Goal: Task Accomplishment & Management: Manage account settings

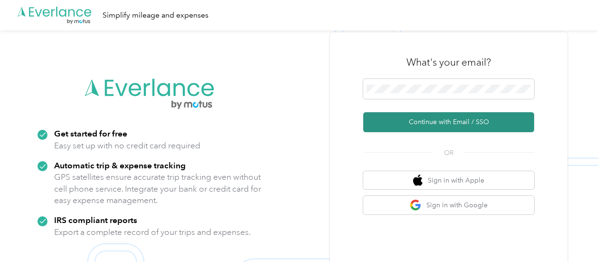
click at [445, 121] on button "Continue with Email / SSO" at bounding box center [448, 122] width 171 height 20
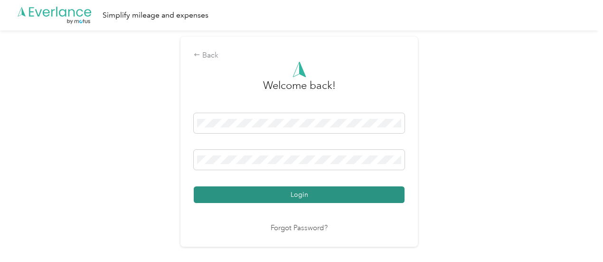
click at [313, 200] on button "Login" at bounding box center [299, 194] width 211 height 17
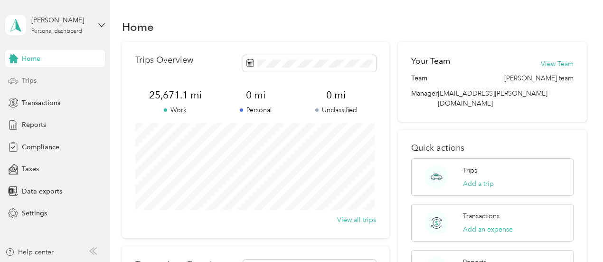
click at [33, 80] on span "Trips" at bounding box center [29, 80] width 15 height 10
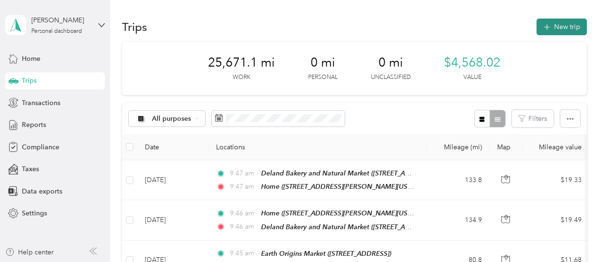
click at [546, 28] on icon "button" at bounding box center [546, 27] width 11 height 11
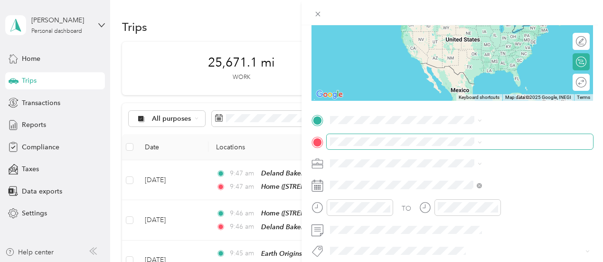
scroll to position [142, 0]
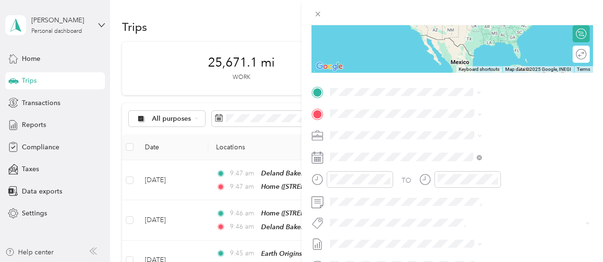
drag, startPoint x: 484, startPoint y: 147, endPoint x: 481, endPoint y: 143, distance: 5.0
click at [484, 143] on li "[STREET_ADDRESS][PERSON_NAME][US_STATE]" at bounding box center [506, 130] width 159 height 27
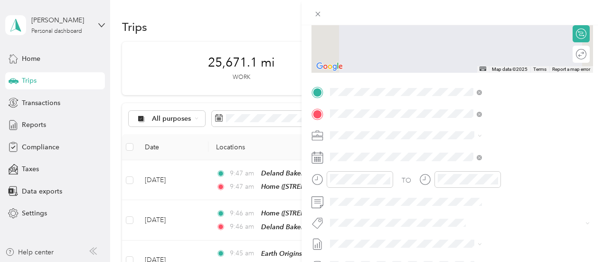
click at [499, 175] on li "TEAM Sunflower Health Foods [STREET_ADDRESS]" at bounding box center [506, 158] width 159 height 33
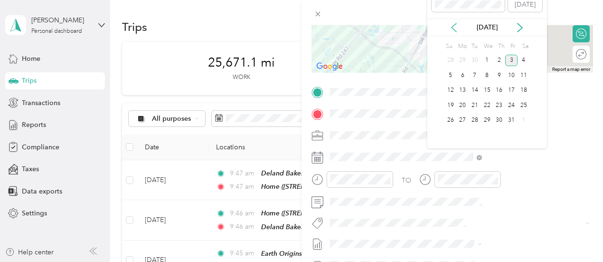
click at [451, 24] on icon at bounding box center [453, 27] width 9 height 9
click at [464, 122] on div "29" at bounding box center [462, 120] width 12 height 12
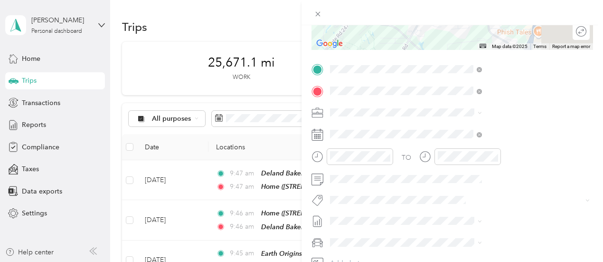
scroll to position [0, 0]
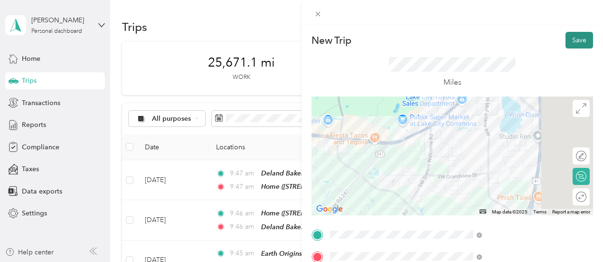
click at [580, 38] on button "Save" at bounding box center [579, 40] width 28 height 17
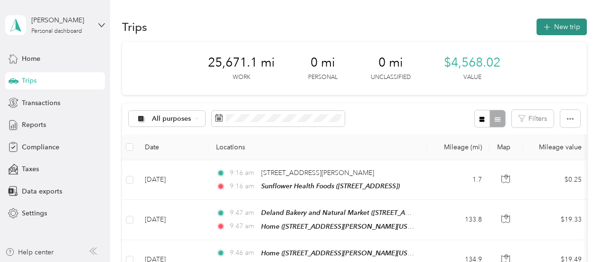
click at [559, 33] on button "New trip" at bounding box center [561, 27] width 50 height 17
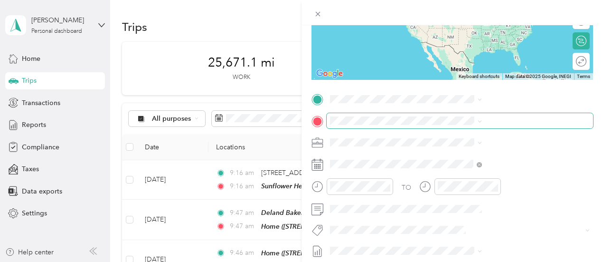
scroll to position [142, 0]
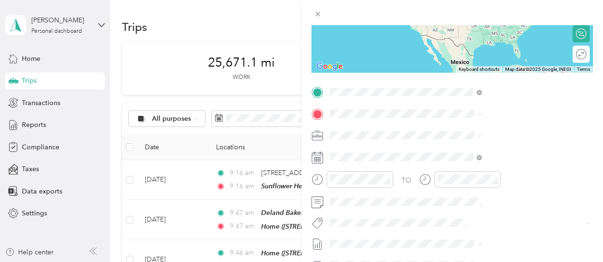
click at [481, 148] on span "[STREET_ADDRESS]" at bounding box center [478, 144] width 60 height 8
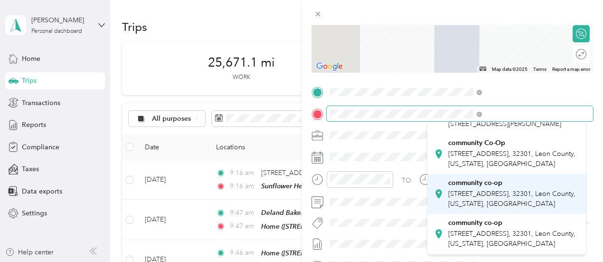
scroll to position [95, 0]
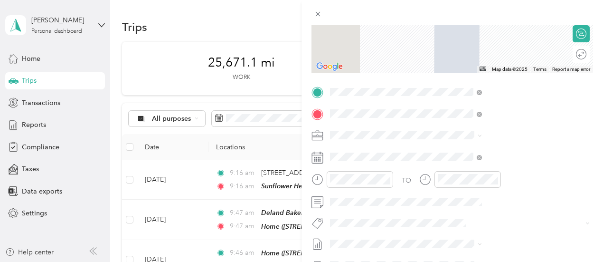
click at [499, 147] on span "[STREET_ADDRESS], 32301, Leon County, [US_STATE], [GEOGRAPHIC_DATA]" at bounding box center [511, 138] width 127 height 18
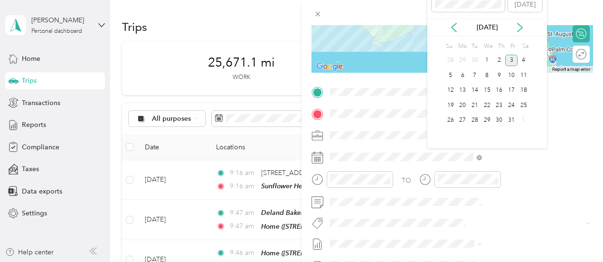
click at [453, 34] on div "[DATE]" at bounding box center [487, 28] width 120 height 18
click at [454, 29] on icon at bounding box center [453, 27] width 5 height 9
click at [463, 122] on div "29" at bounding box center [462, 120] width 12 height 12
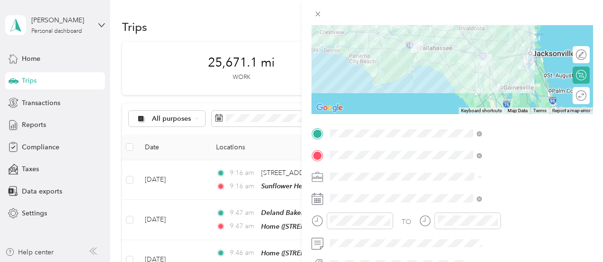
scroll to position [0, 0]
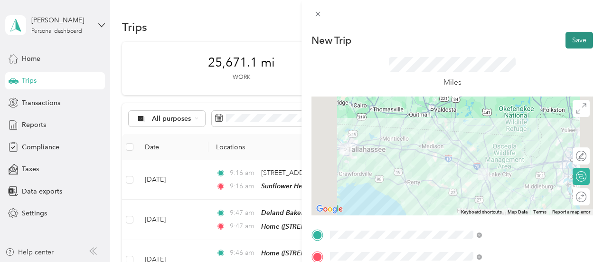
click at [572, 40] on button "Save" at bounding box center [579, 40] width 28 height 17
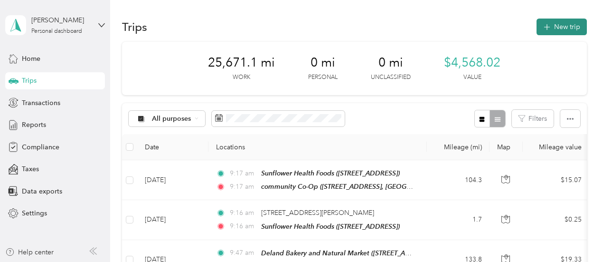
click at [567, 24] on button "New trip" at bounding box center [561, 27] width 50 height 17
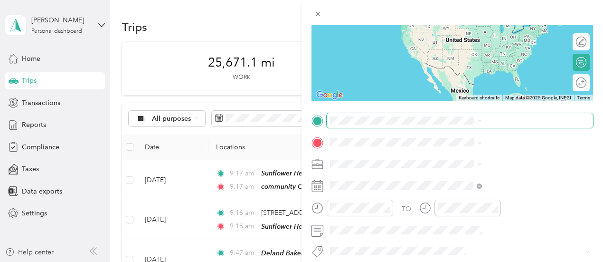
click at [479, 261] on div "New Trip Save This trip cannot be edited because it is either under review, app…" at bounding box center [299, 262] width 598 height 0
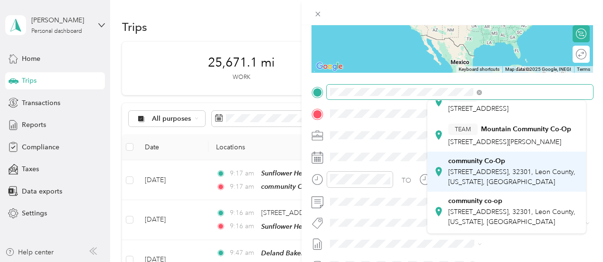
scroll to position [95, 0]
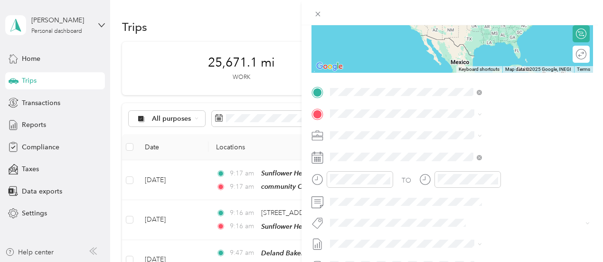
click at [484, 127] on div "community Co-Op [STREET_ADDRESS][GEOGRAPHIC_DATA], [US_STATE], [GEOGRAPHIC_DATA]" at bounding box center [513, 112] width 131 height 30
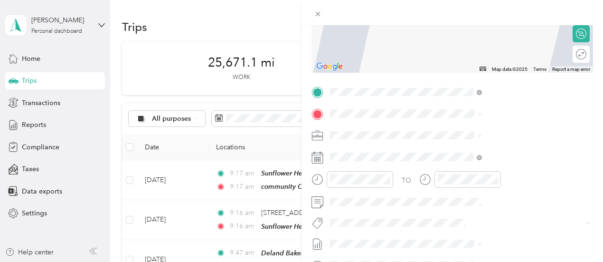
click at [474, 168] on span "[STREET_ADDRESS][PERSON_NAME][US_STATE]" at bounding box center [504, 166] width 113 height 18
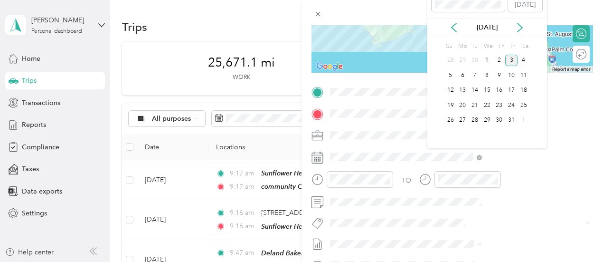
click at [459, 29] on div "[DATE]" at bounding box center [487, 27] width 120 height 10
click at [455, 29] on icon at bounding box center [453, 27] width 9 height 9
click at [462, 119] on div "29" at bounding box center [462, 120] width 12 height 12
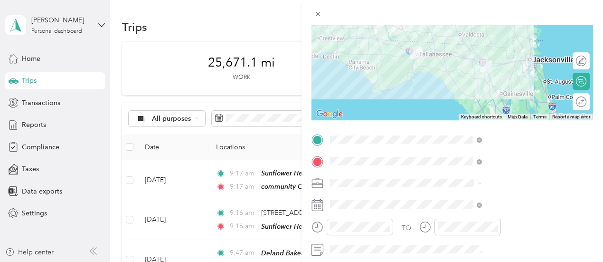
scroll to position [0, 0]
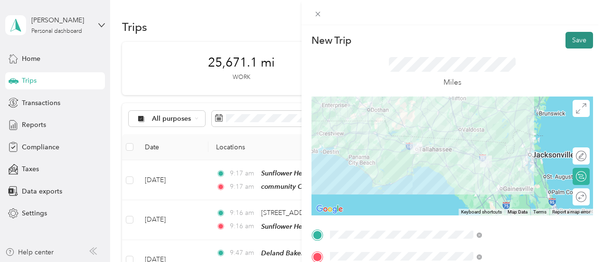
click at [565, 43] on button "Save" at bounding box center [579, 40] width 28 height 17
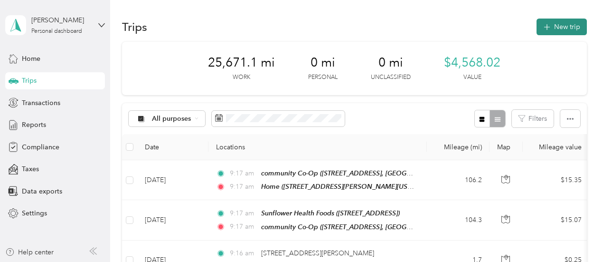
click at [560, 27] on button "New trip" at bounding box center [561, 27] width 50 height 17
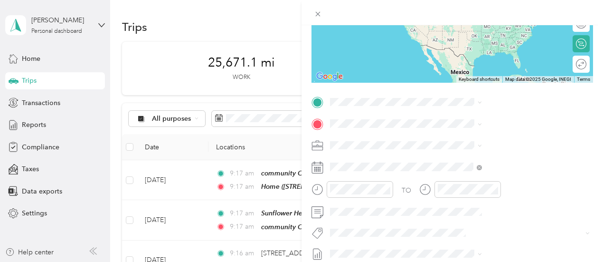
scroll to position [142, 0]
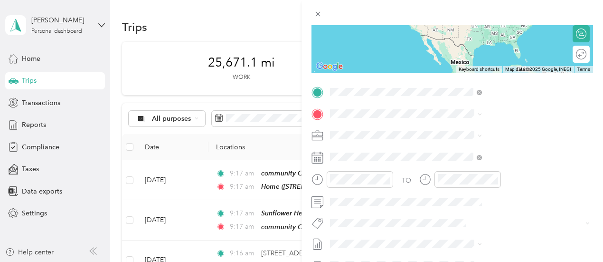
click at [473, 146] on div "Home [STREET_ADDRESS][PERSON_NAME][US_STATE]" at bounding box center [513, 140] width 131 height 30
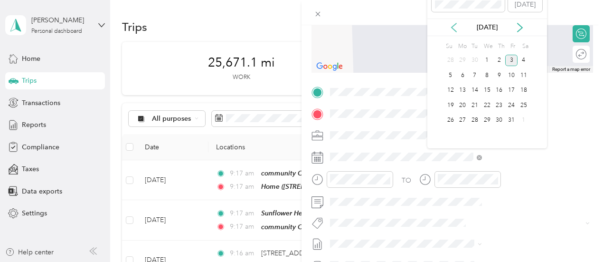
click at [453, 29] on icon at bounding box center [453, 27] width 9 height 9
click at [475, 122] on div "30" at bounding box center [475, 120] width 12 height 12
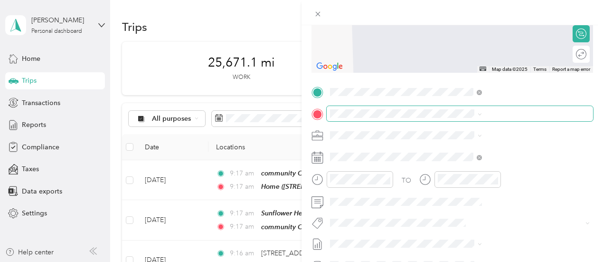
click at [429, 112] on span at bounding box center [460, 113] width 266 height 15
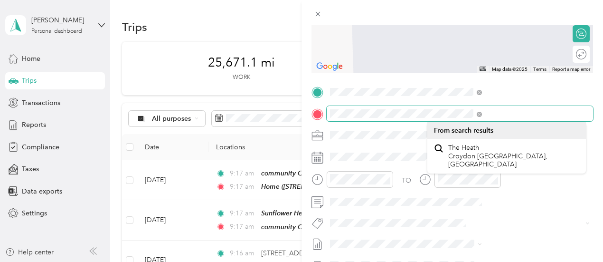
click at [373, 112] on div "New Trip Save This trip cannot be edited because it is either under review, app…" at bounding box center [301, 131] width 603 height 262
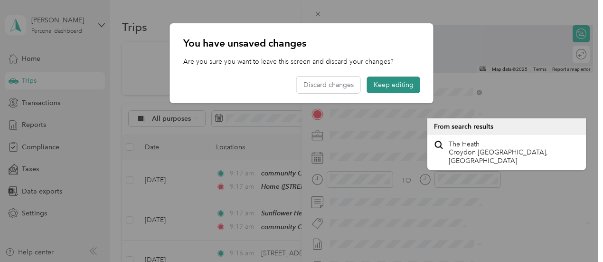
click at [385, 85] on button "Keep editing" at bounding box center [393, 84] width 53 height 17
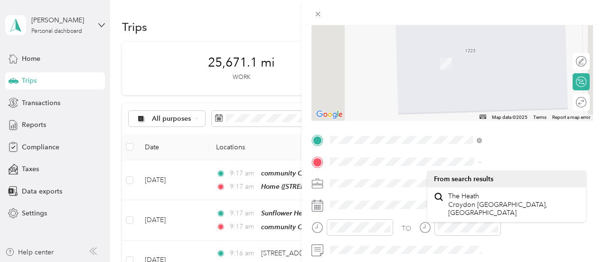
scroll to position [94, 0]
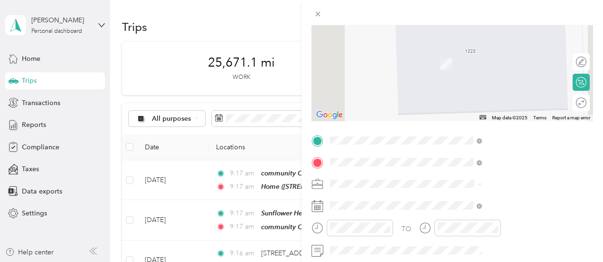
click at [484, 203] on div "[STREET_ADDRESS][US_STATE]" at bounding box center [506, 196] width 145 height 13
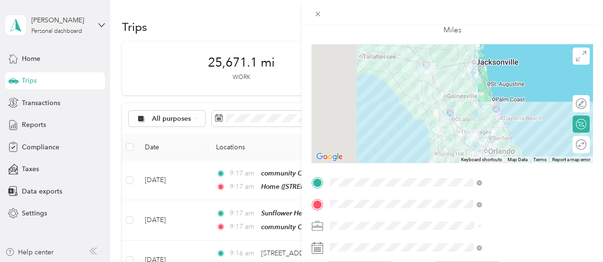
scroll to position [0, 0]
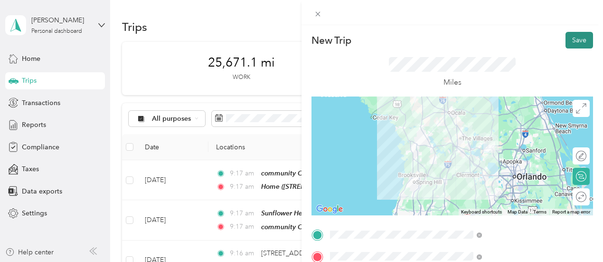
click at [571, 42] on button "Save" at bounding box center [579, 40] width 28 height 17
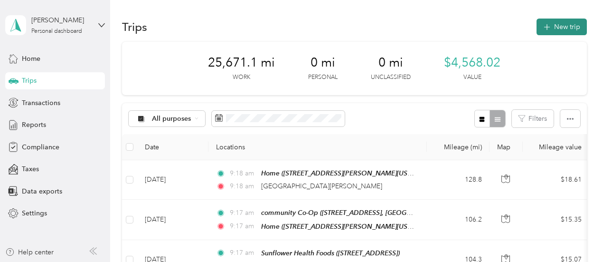
click at [574, 31] on button "New trip" at bounding box center [561, 27] width 50 height 17
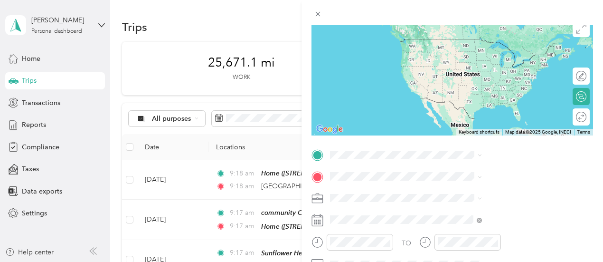
scroll to position [95, 0]
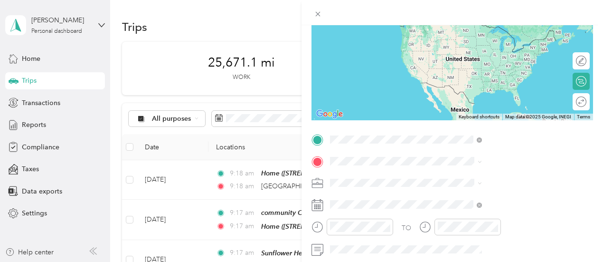
click at [478, 178] on span "[STREET_ADDRESS][US_STATE]" at bounding box center [495, 173] width 95 height 9
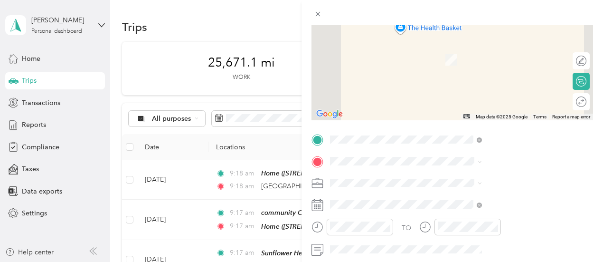
click at [484, 67] on span "[STREET_ADDRESS][PERSON_NAME][US_STATE]" at bounding box center [504, 63] width 113 height 18
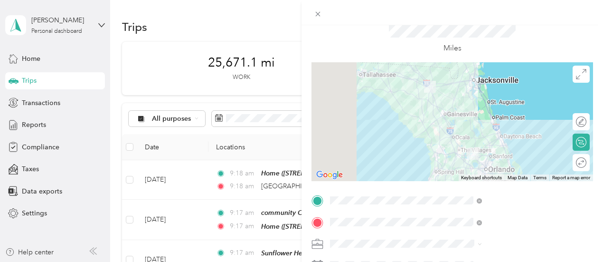
scroll to position [0, 0]
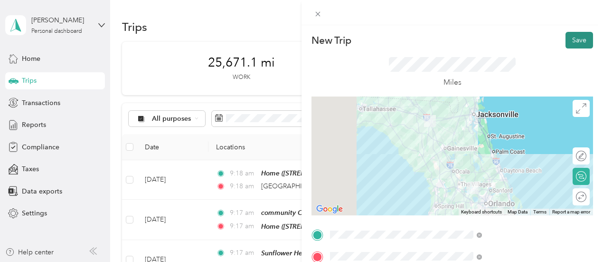
click at [572, 38] on button "Save" at bounding box center [579, 40] width 28 height 17
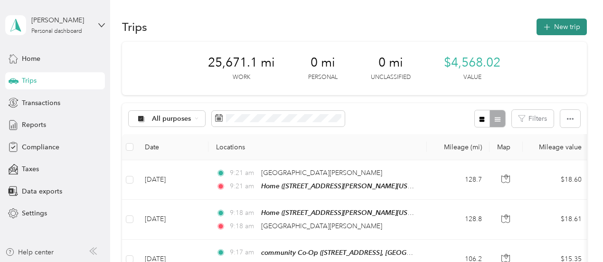
click at [551, 30] on button "New trip" at bounding box center [561, 27] width 50 height 17
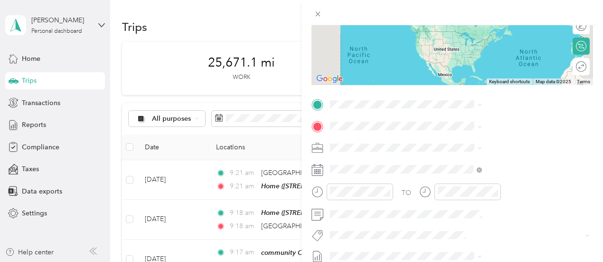
scroll to position [142, 0]
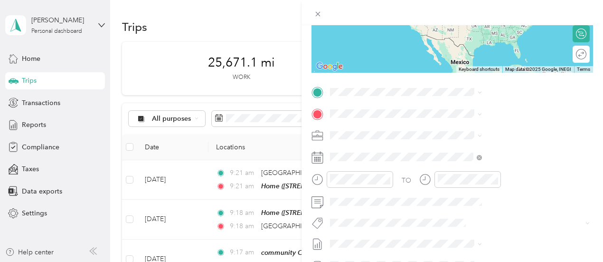
click at [481, 154] on div "Home [STREET_ADDRESS][PERSON_NAME][US_STATE]" at bounding box center [513, 139] width 131 height 30
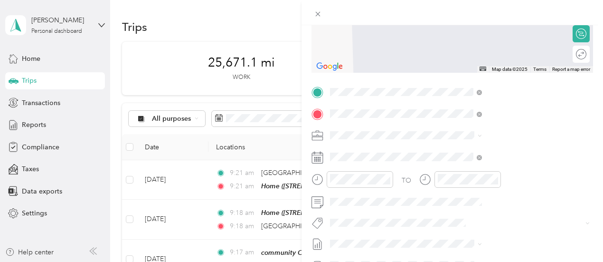
click at [507, 150] on span "[STREET_ADDRESS][US_STATE]" at bounding box center [495, 147] width 95 height 9
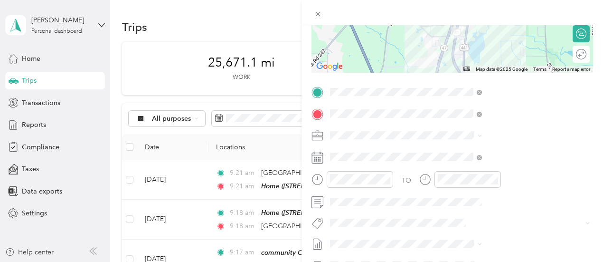
click at [323, 157] on icon at bounding box center [317, 157] width 11 height 10
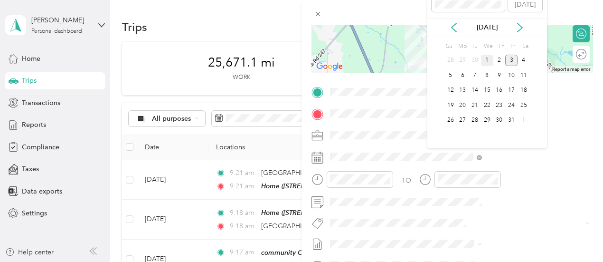
click at [487, 60] on div "1" at bounding box center [487, 61] width 12 height 12
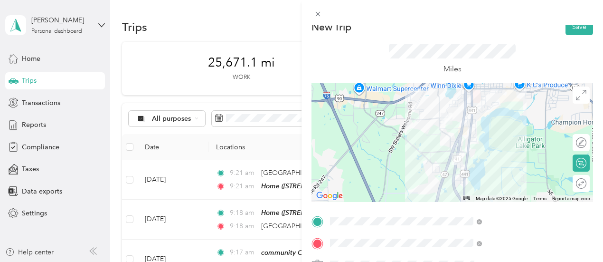
scroll to position [0, 0]
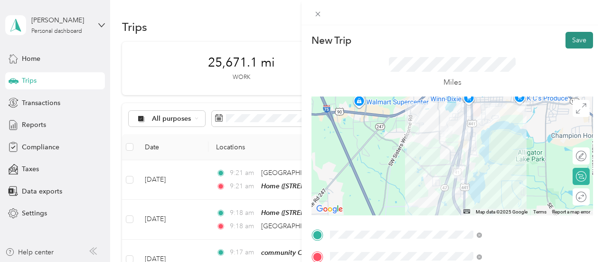
click at [570, 43] on button "Save" at bounding box center [579, 40] width 28 height 17
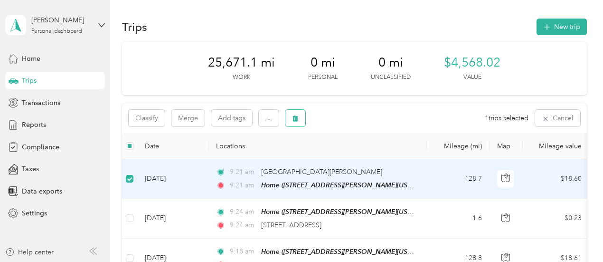
click at [296, 121] on icon "button" at bounding box center [295, 118] width 6 height 6
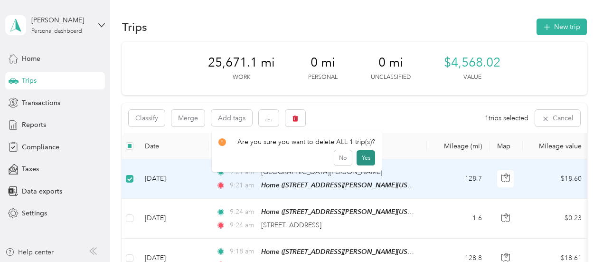
click at [358, 153] on button "Yes" at bounding box center [365, 157] width 19 height 15
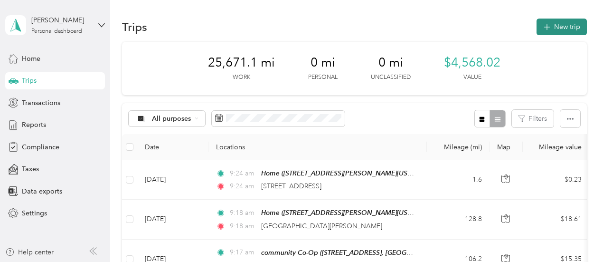
click at [565, 32] on button "New trip" at bounding box center [561, 27] width 50 height 17
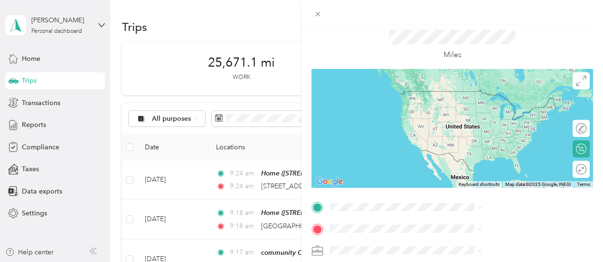
scroll to position [95, 0]
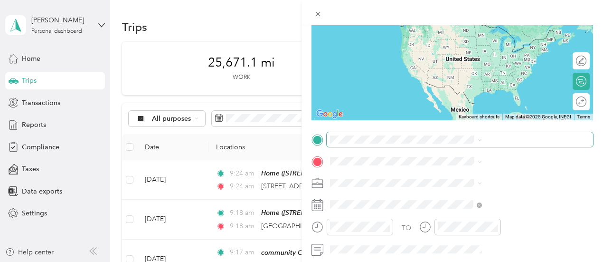
click at [517, 133] on span at bounding box center [460, 139] width 266 height 15
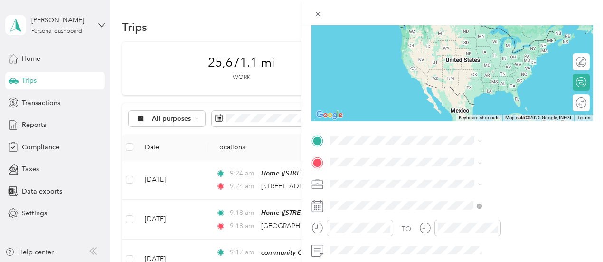
scroll to position [94, 0]
click at [511, 177] on span "[STREET_ADDRESS][US_STATE]" at bounding box center [495, 174] width 95 height 9
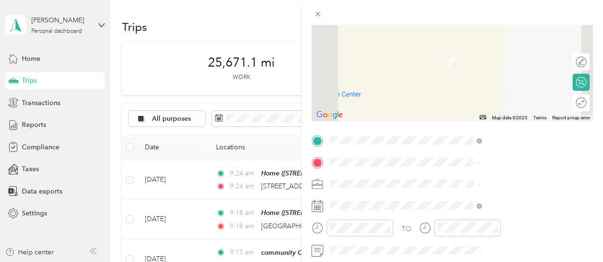
click at [474, 94] on span "[STREET_ADDRESS][PERSON_NAME][PERSON_NAME]" at bounding box center [504, 95] width 113 height 18
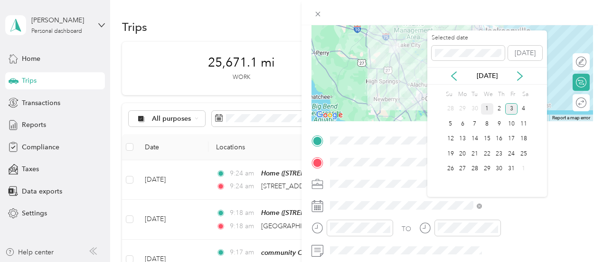
click at [487, 109] on div "1" at bounding box center [487, 109] width 12 height 12
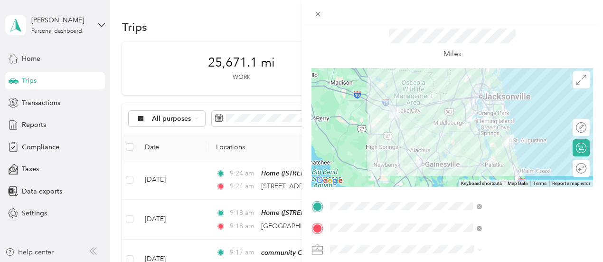
scroll to position [0, 0]
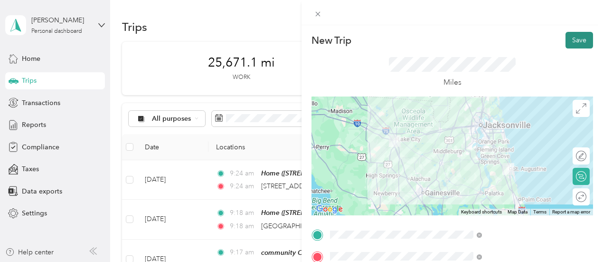
click at [572, 43] on button "Save" at bounding box center [579, 40] width 28 height 17
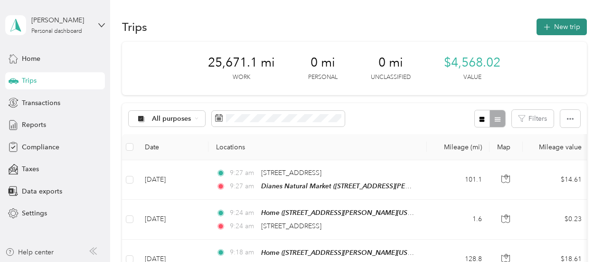
click at [564, 29] on button "New trip" at bounding box center [561, 27] width 50 height 17
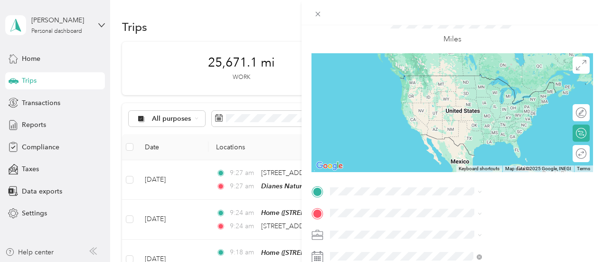
scroll to position [95, 0]
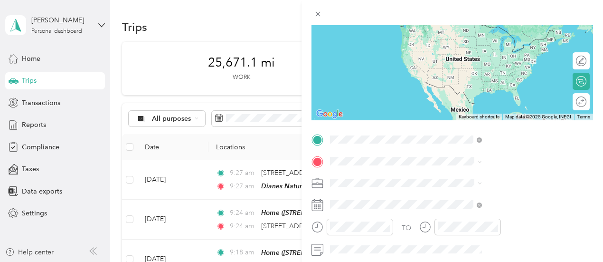
click at [492, 182] on div "TEAM Dianes Natural Market" at bounding box center [513, 179] width 131 height 12
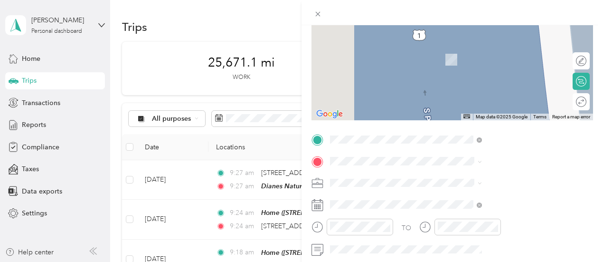
click at [488, 71] on div "Home [STREET_ADDRESS][PERSON_NAME][US_STATE]" at bounding box center [513, 56] width 131 height 30
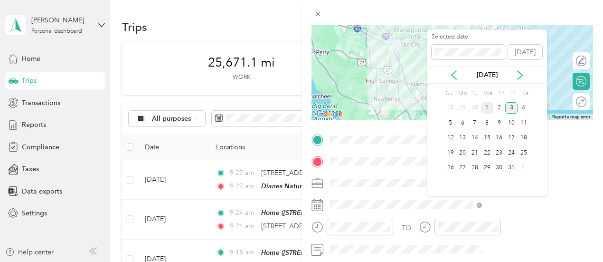
click at [484, 107] on div "1" at bounding box center [487, 108] width 12 height 12
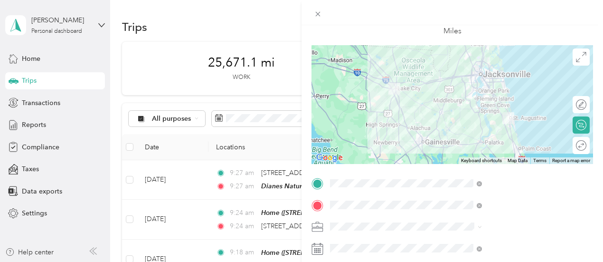
scroll to position [0, 0]
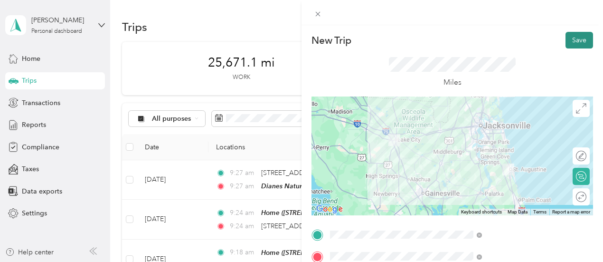
click at [572, 43] on button "Save" at bounding box center [579, 40] width 28 height 17
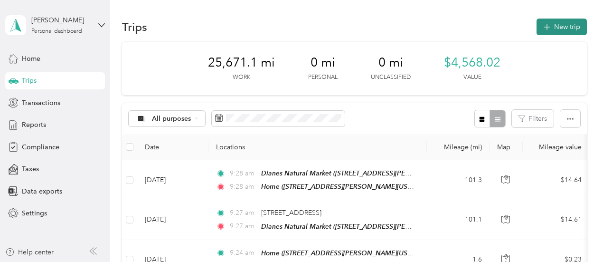
click at [553, 31] on button "New trip" at bounding box center [561, 27] width 50 height 17
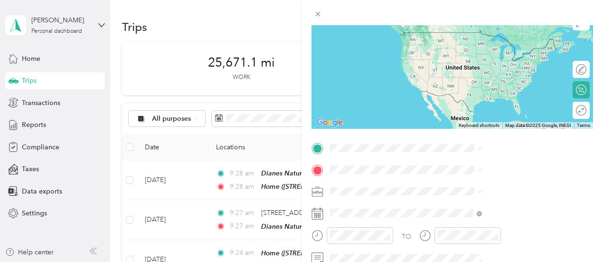
scroll to position [95, 0]
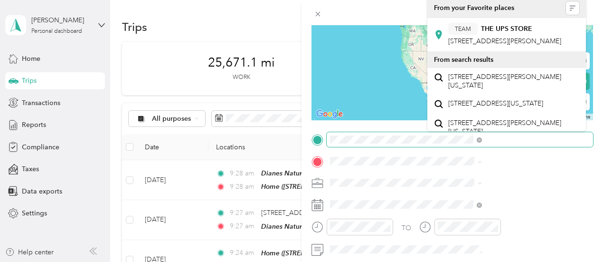
click at [424, 146] on div at bounding box center [451, 139] width 281 height 15
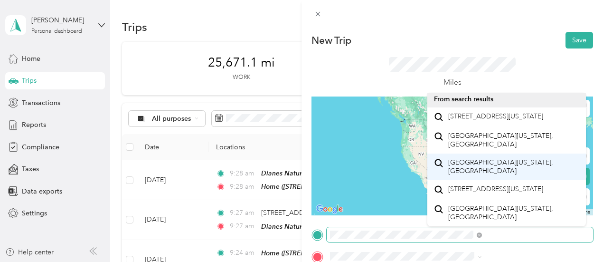
scroll to position [0, 0]
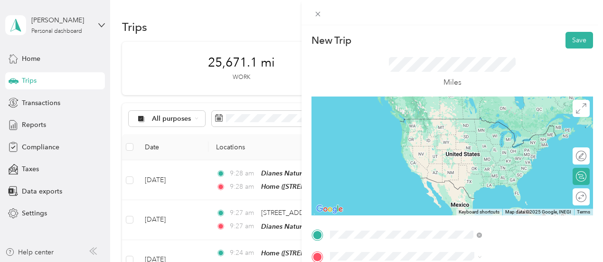
drag, startPoint x: 548, startPoint y: 50, endPoint x: 543, endPoint y: 56, distance: 8.1
click at [547, 50] on div "Miles" at bounding box center [451, 72] width 281 height 48
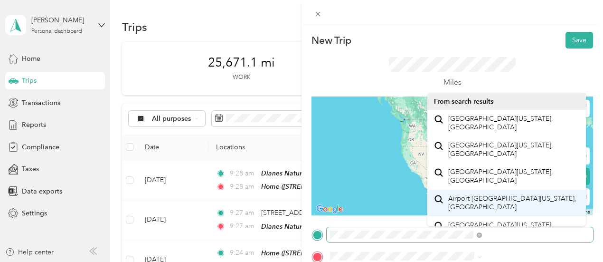
scroll to position [16, 0]
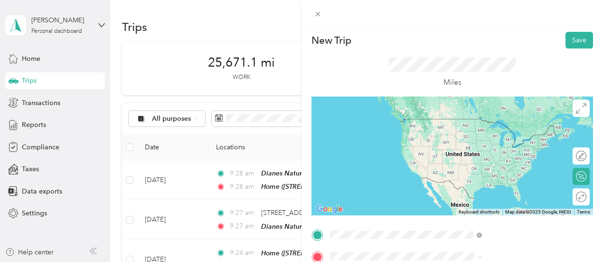
click at [524, 139] on div "TEAM [GEOGRAPHIC_DATA] [STREET_ADDRESS]" at bounding box center [499, 129] width 103 height 23
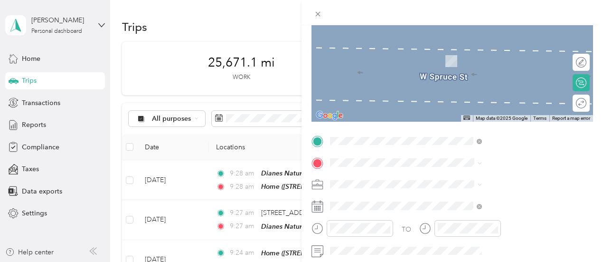
scroll to position [95, 0]
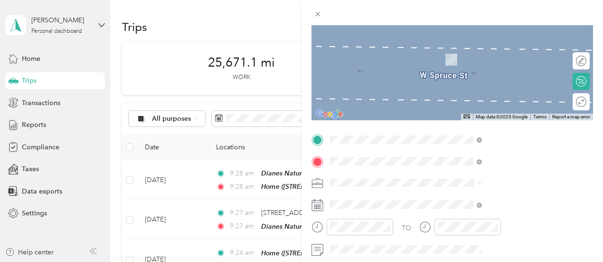
click at [500, 57] on div "TEAM Rutabagas Foods [STREET_ADDRESS]" at bounding box center [491, 56] width 87 height 23
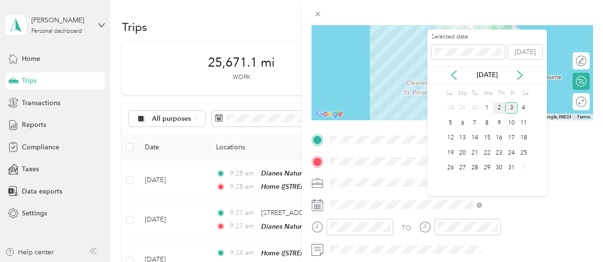
click at [498, 110] on div "2" at bounding box center [499, 108] width 12 height 12
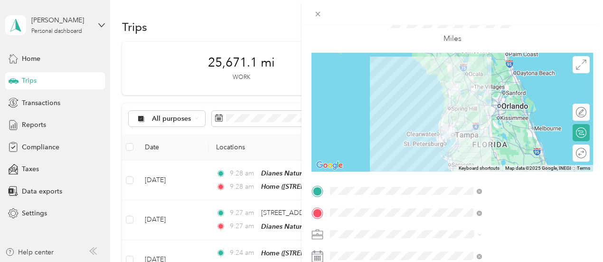
scroll to position [0, 0]
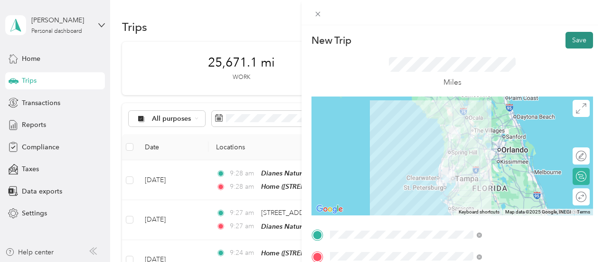
click at [579, 39] on button "Save" at bounding box center [579, 40] width 28 height 17
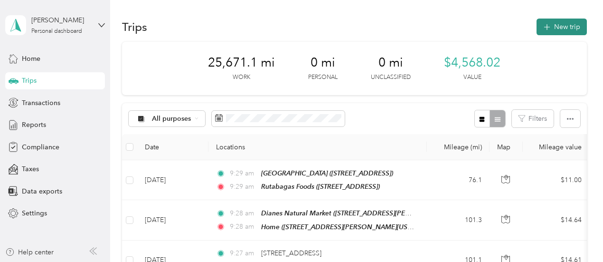
click at [553, 30] on button "New trip" at bounding box center [561, 27] width 50 height 17
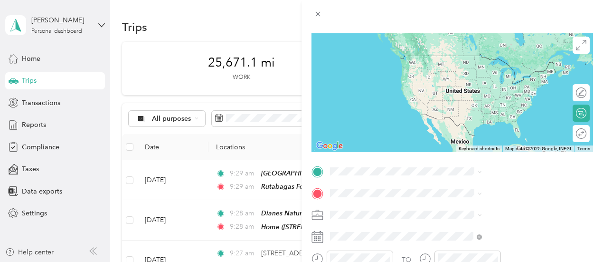
scroll to position [95, 0]
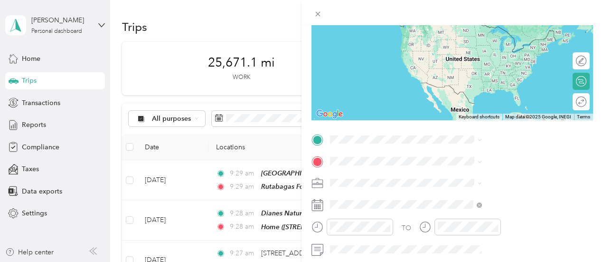
click at [524, 44] on div "TEAM Rutabagas Foods [STREET_ADDRESS]" at bounding box center [491, 33] width 87 height 23
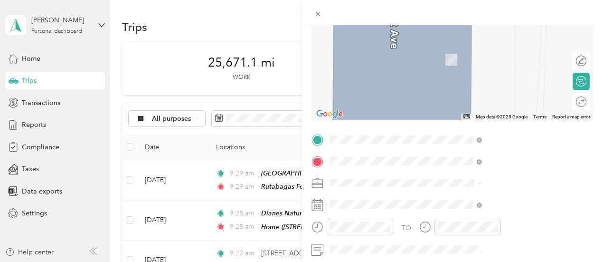
click at [528, 74] on span "[STREET_ADDRESS][PERSON_NAME][US_STATE]" at bounding box center [504, 65] width 113 height 18
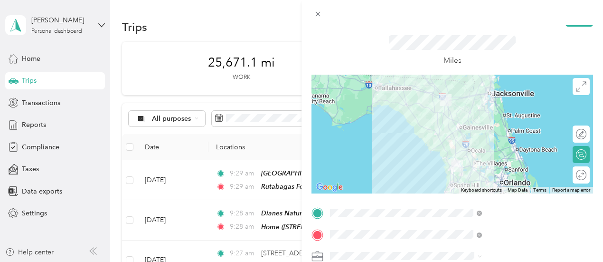
scroll to position [0, 0]
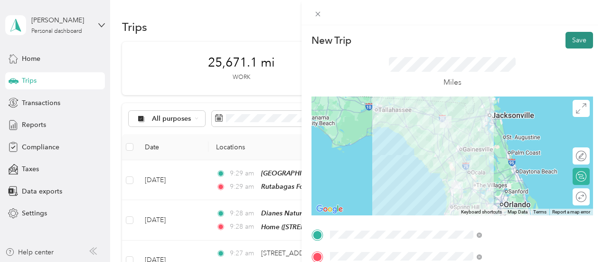
click at [571, 44] on button "Save" at bounding box center [579, 40] width 28 height 17
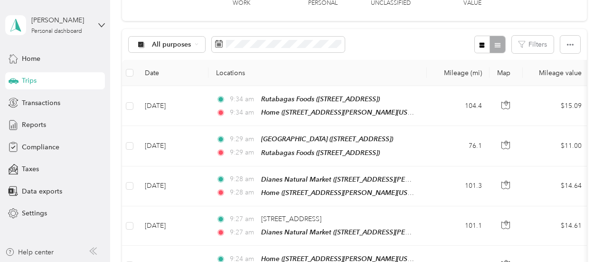
scroll to position [47, 0]
